Goal: Information Seeking & Learning: Learn about a topic

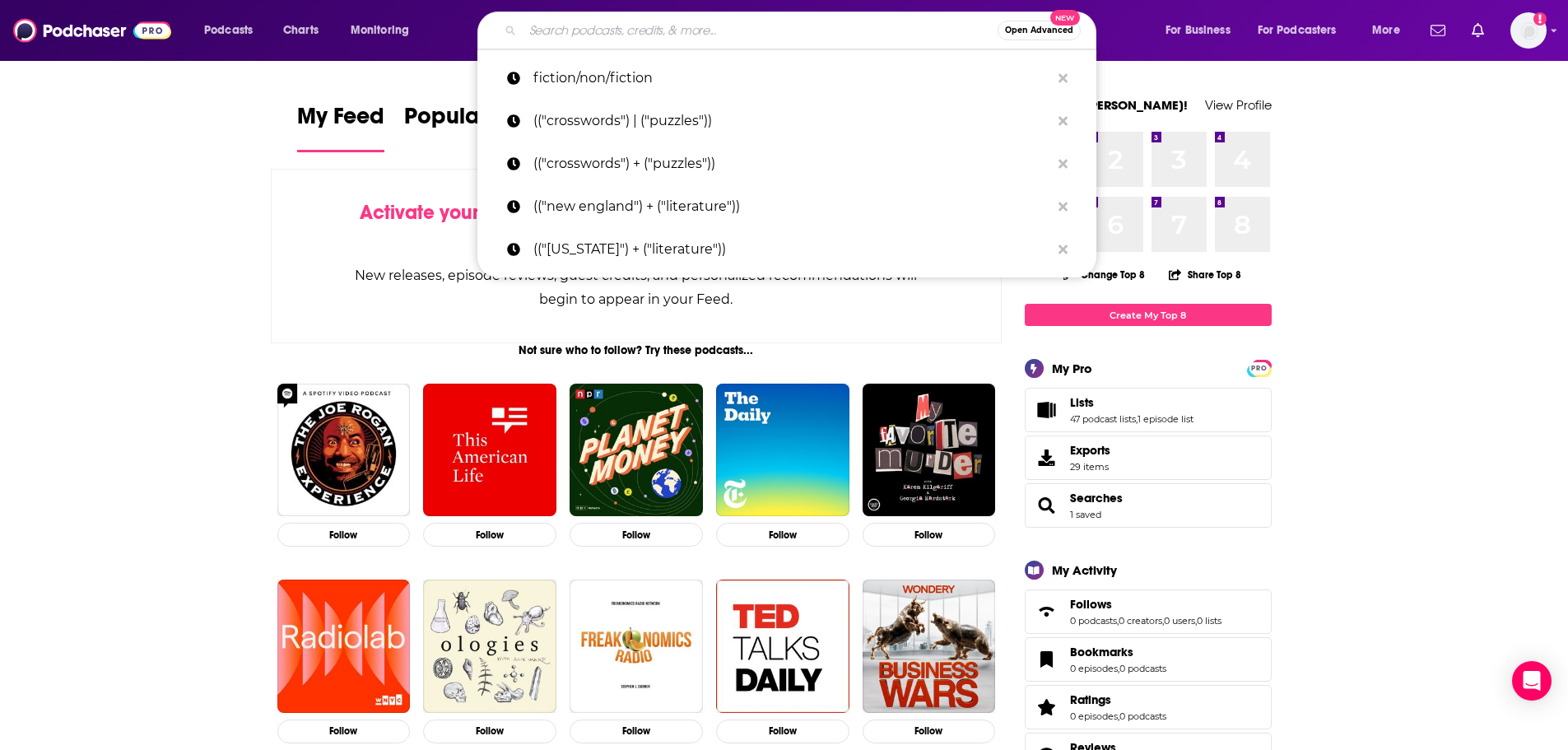
click at [777, 23] on input "Search podcasts, credits, & more..." at bounding box center [760, 31] width 475 height 27
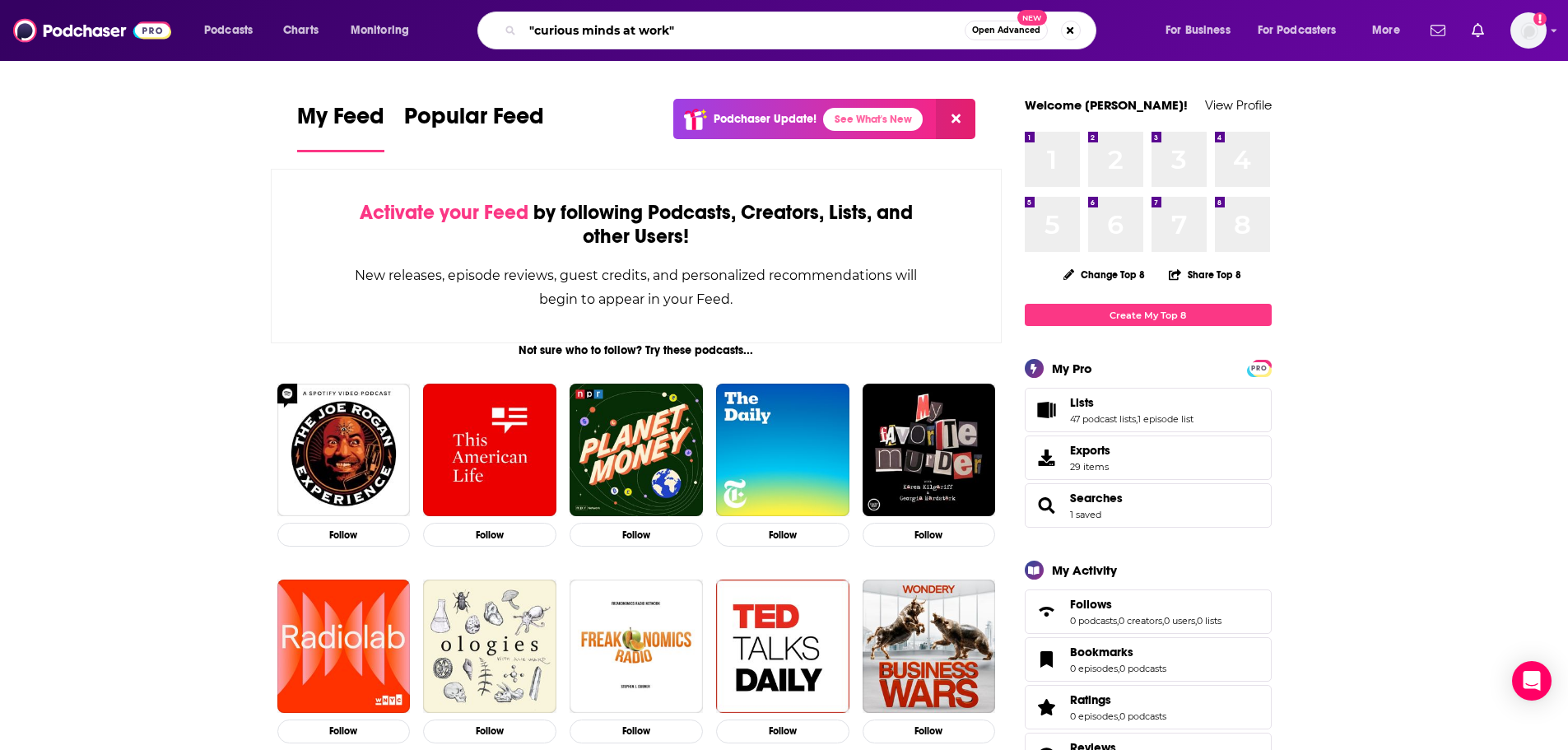
type input ""curious minds at work""
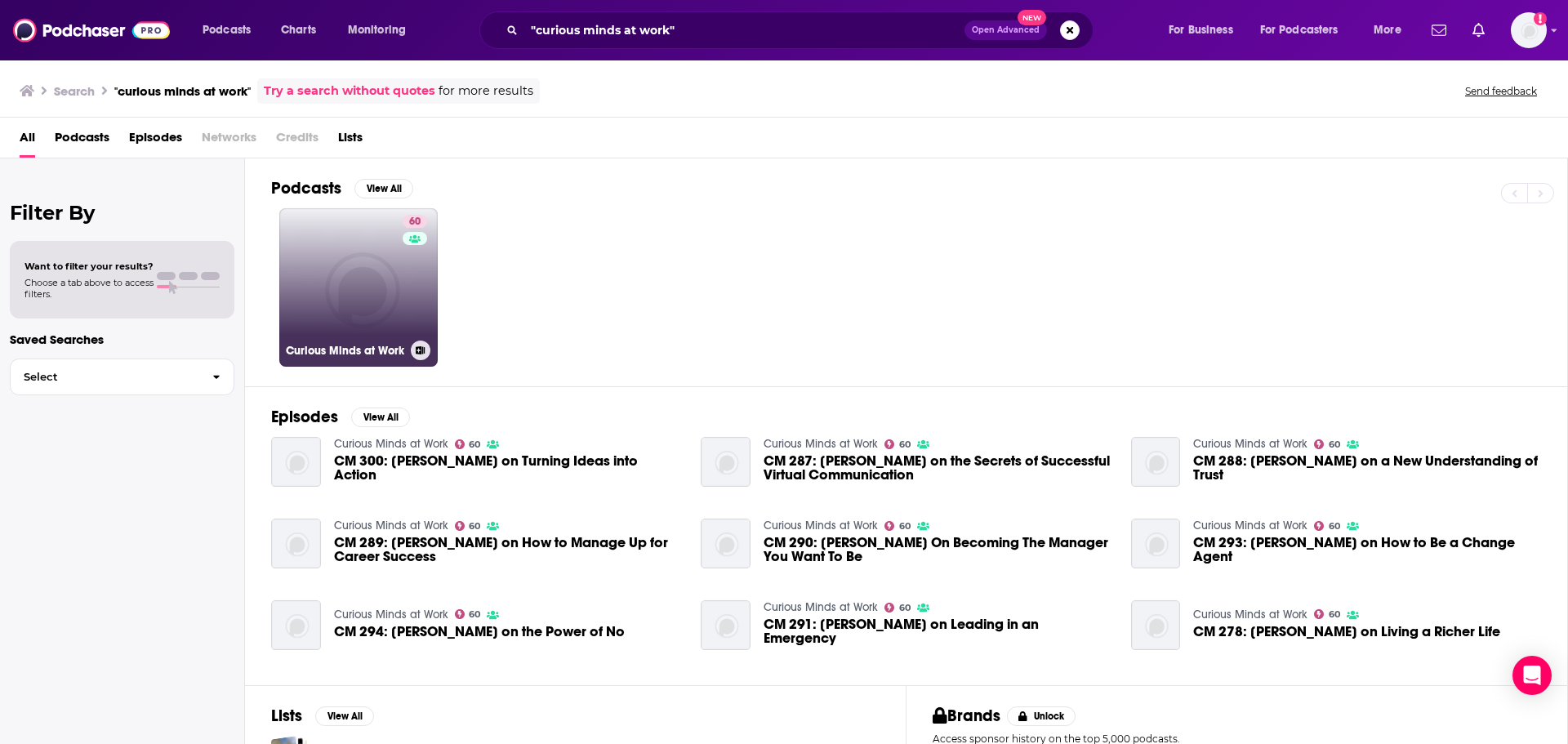
click at [378, 297] on link "60 Curious Minds at Work" at bounding box center [358, 287] width 158 height 158
